Goal: Information Seeking & Learning: Learn about a topic

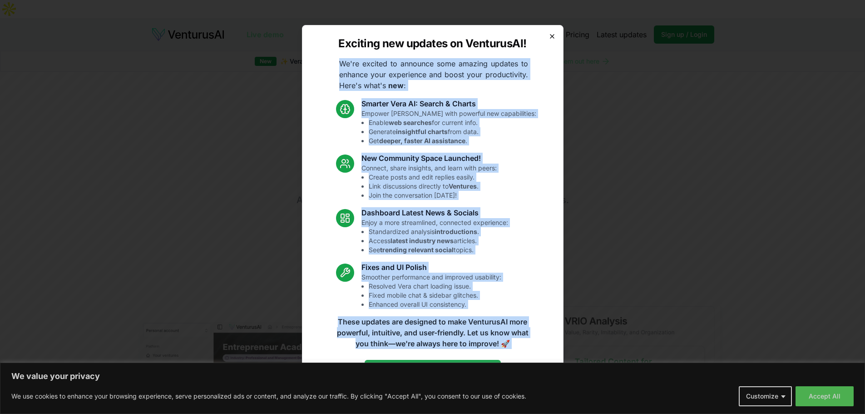
click at [548, 36] on div "Exciting new updates on VenturusAI! We're excited to announce some amazing upda…" at bounding box center [433, 207] width 262 height 364
click at [552, 37] on icon "button" at bounding box center [551, 36] width 7 height 7
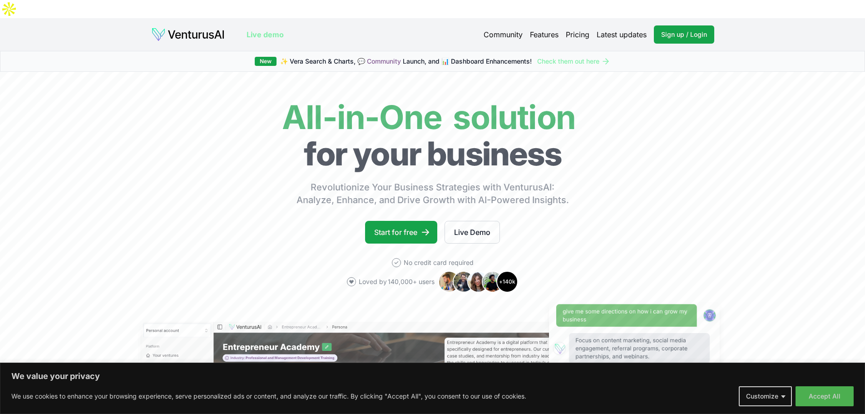
click at [578, 29] on link "Pricing" at bounding box center [578, 34] width 24 height 11
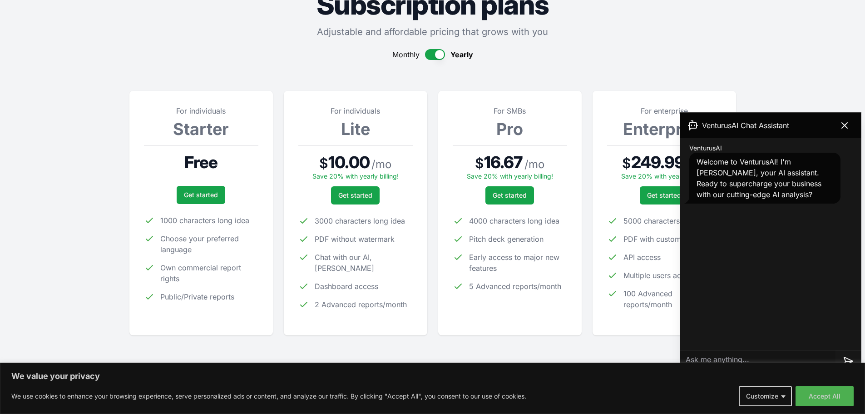
scroll to position [91, 0]
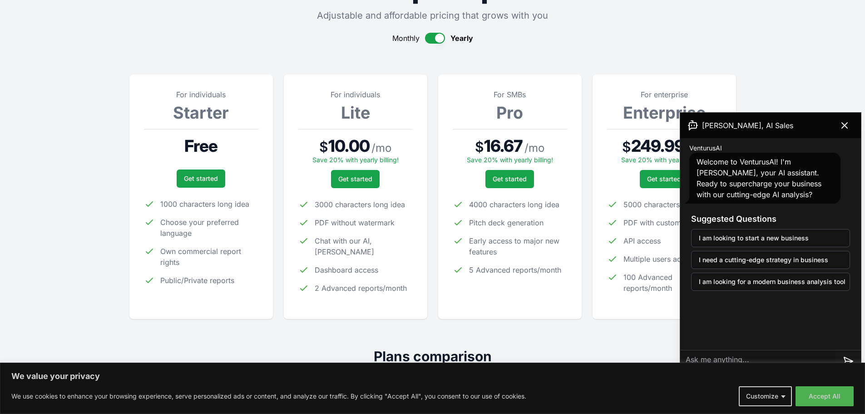
click at [828, 396] on button "Accept All" at bounding box center [824, 396] width 58 height 20
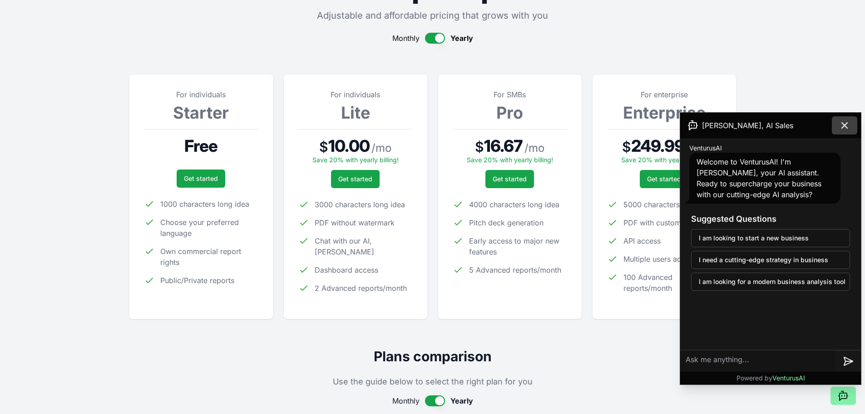
click at [842, 123] on icon at bounding box center [844, 125] width 5 height 5
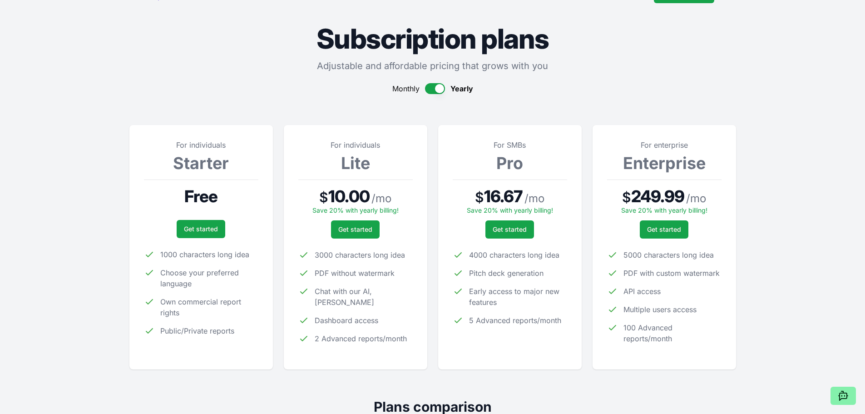
scroll to position [0, 0]
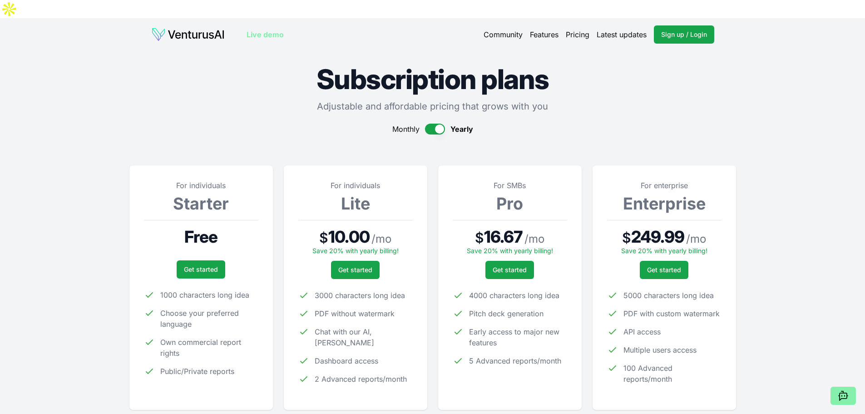
click at [195, 27] on img at bounding box center [188, 34] width 74 height 15
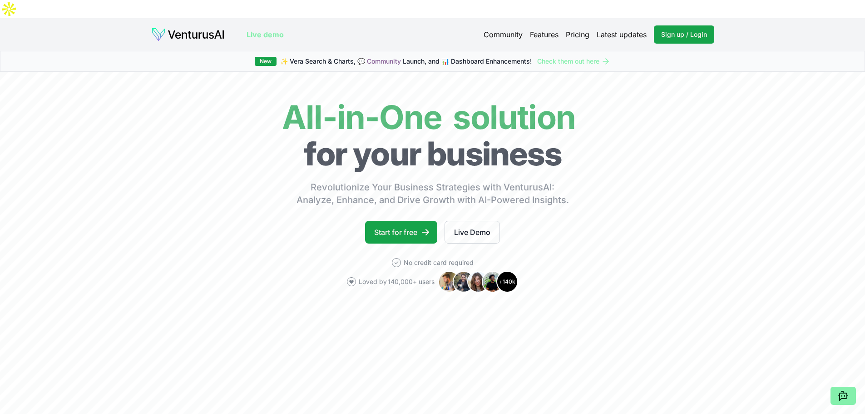
click at [579, 29] on link "Pricing" at bounding box center [578, 34] width 24 height 11
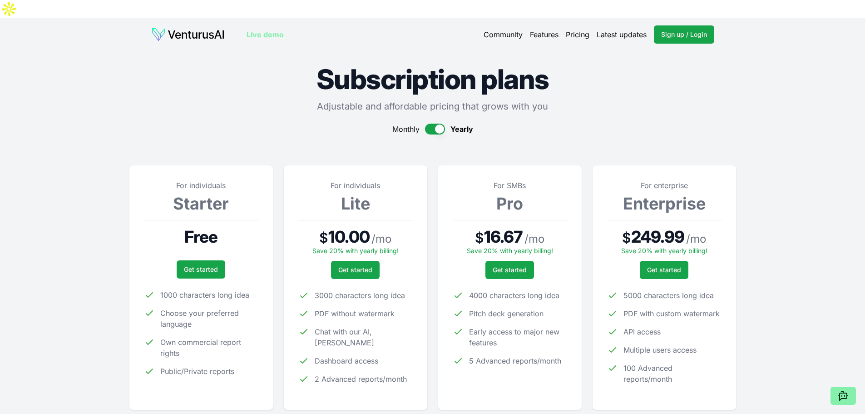
click at [498, 29] on link "Community" at bounding box center [503, 34] width 39 height 11
click at [538, 29] on link "Features" at bounding box center [544, 34] width 29 height 11
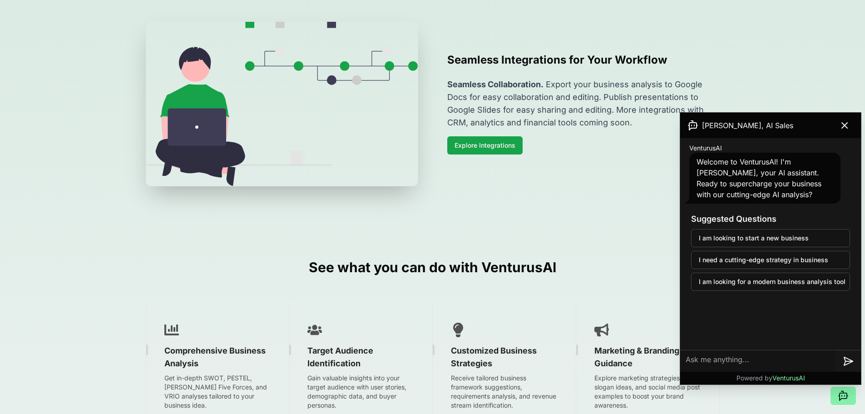
scroll to position [988, 0]
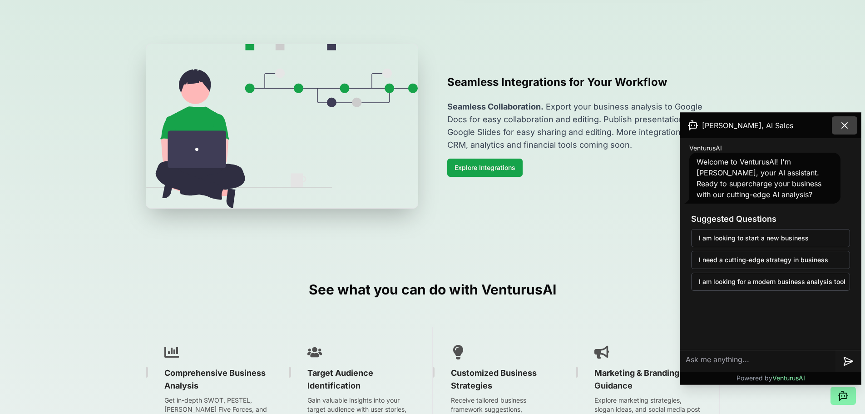
click at [842, 123] on icon at bounding box center [844, 125] width 5 height 5
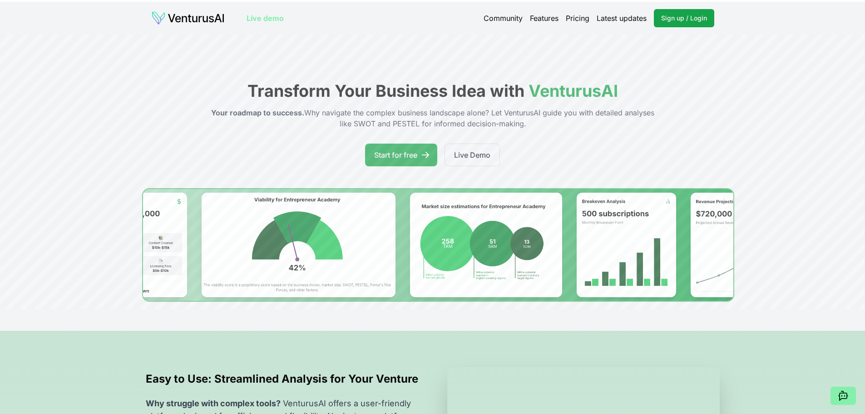
scroll to position [0, 0]
